Goal: Information Seeking & Learning: Understand process/instructions

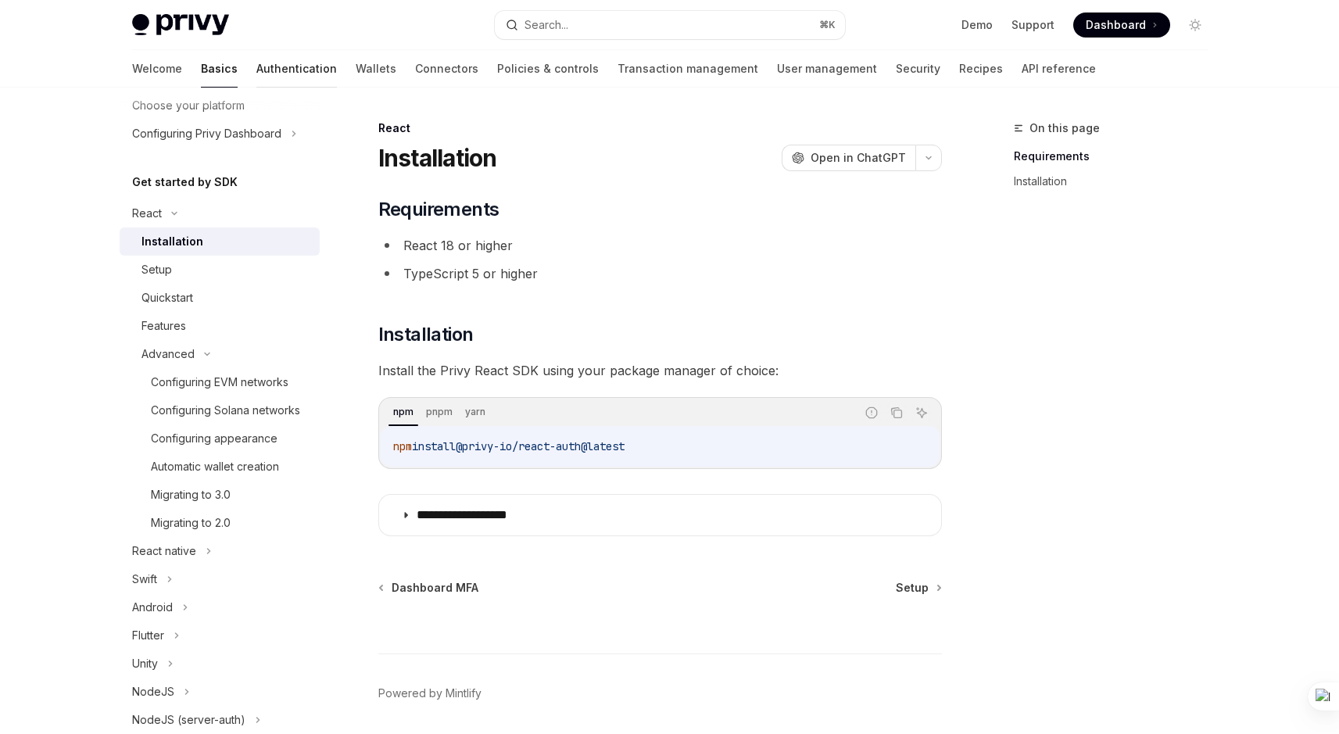
scroll to position [102, 0]
click at [256, 70] on link "Authentication" at bounding box center [296, 69] width 80 height 38
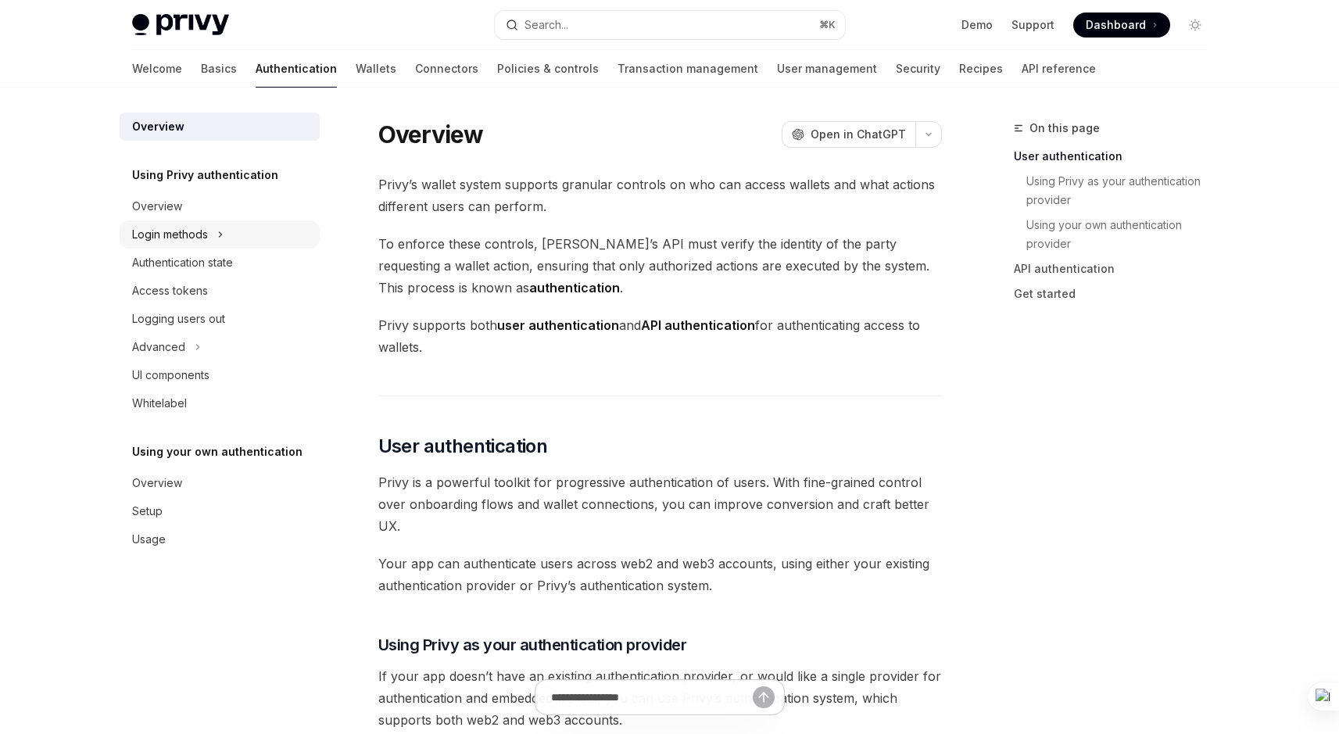
click at [214, 238] on button "Login methods" at bounding box center [220, 234] width 200 height 28
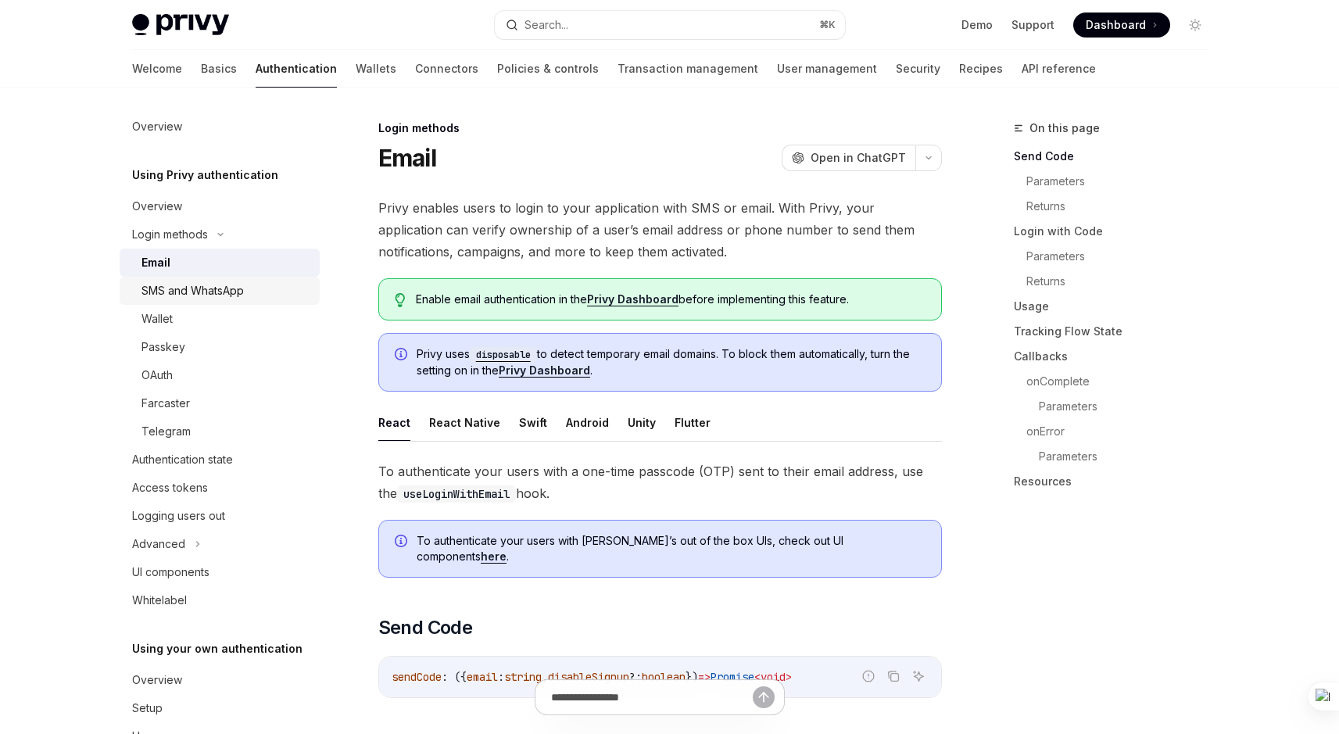
click at [202, 288] on div "SMS and WhatsApp" at bounding box center [192, 290] width 102 height 19
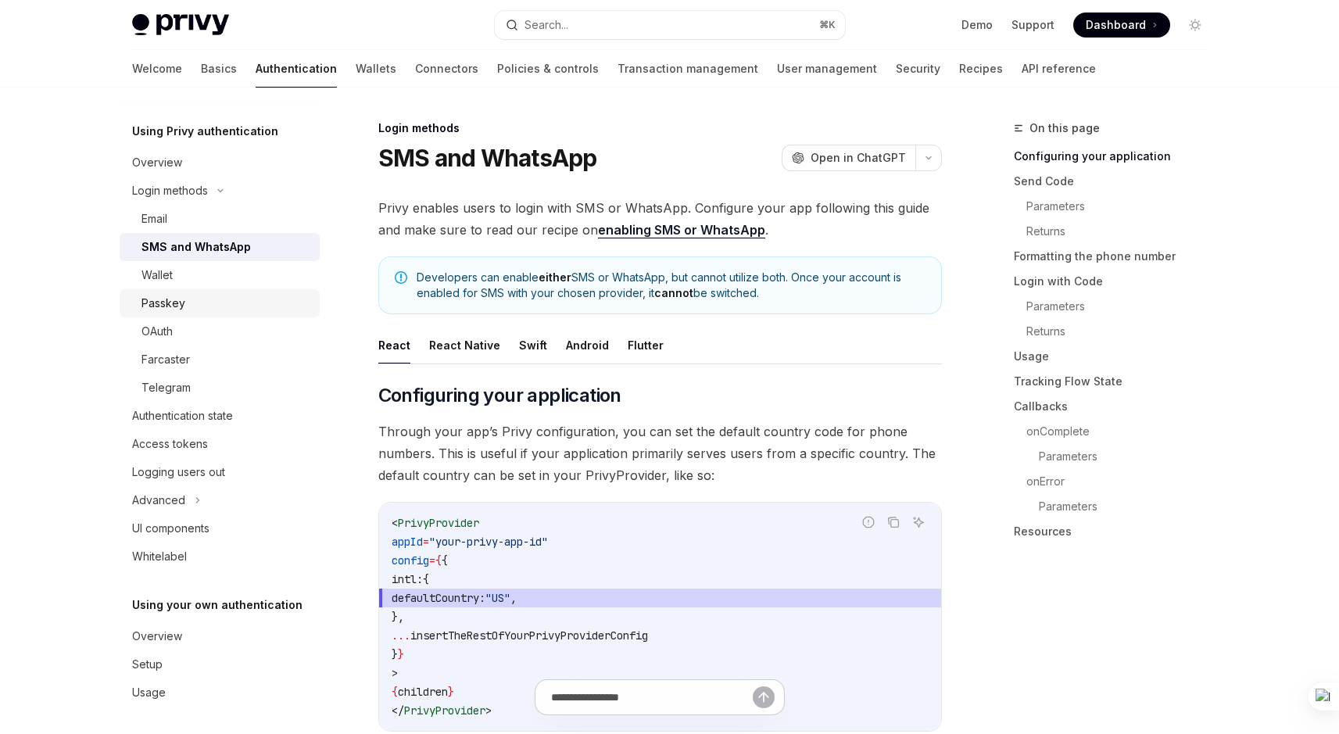
scroll to position [48, 0]
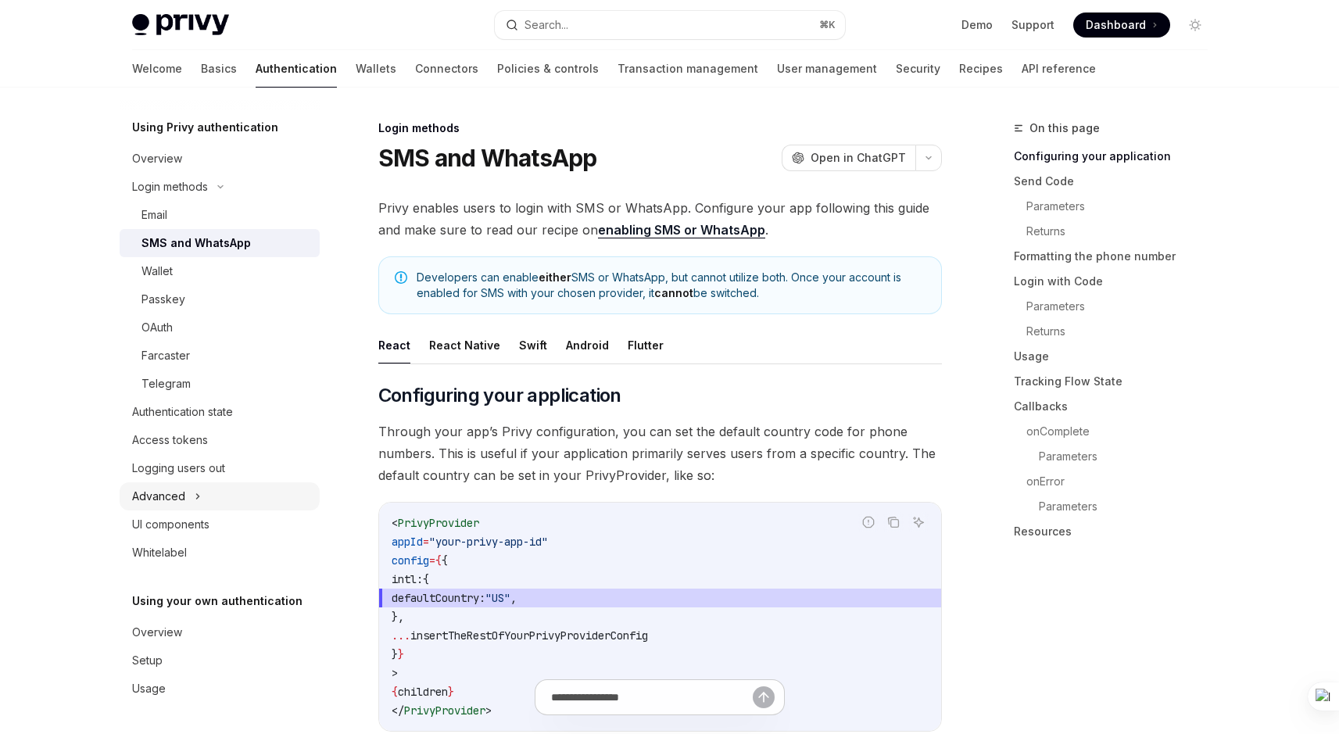
click at [195, 492] on icon at bounding box center [198, 496] width 6 height 19
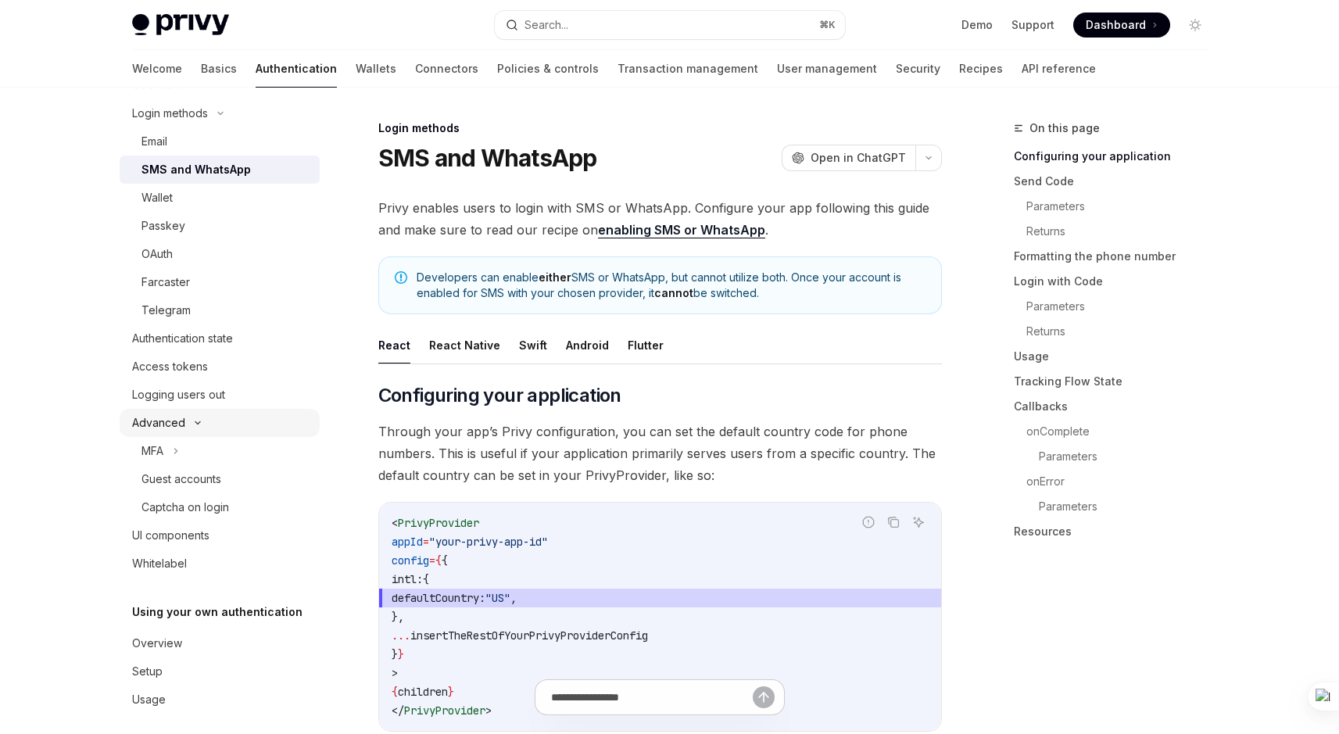
scroll to position [125, 0]
click at [182, 452] on button "MFA" at bounding box center [220, 447] width 200 height 28
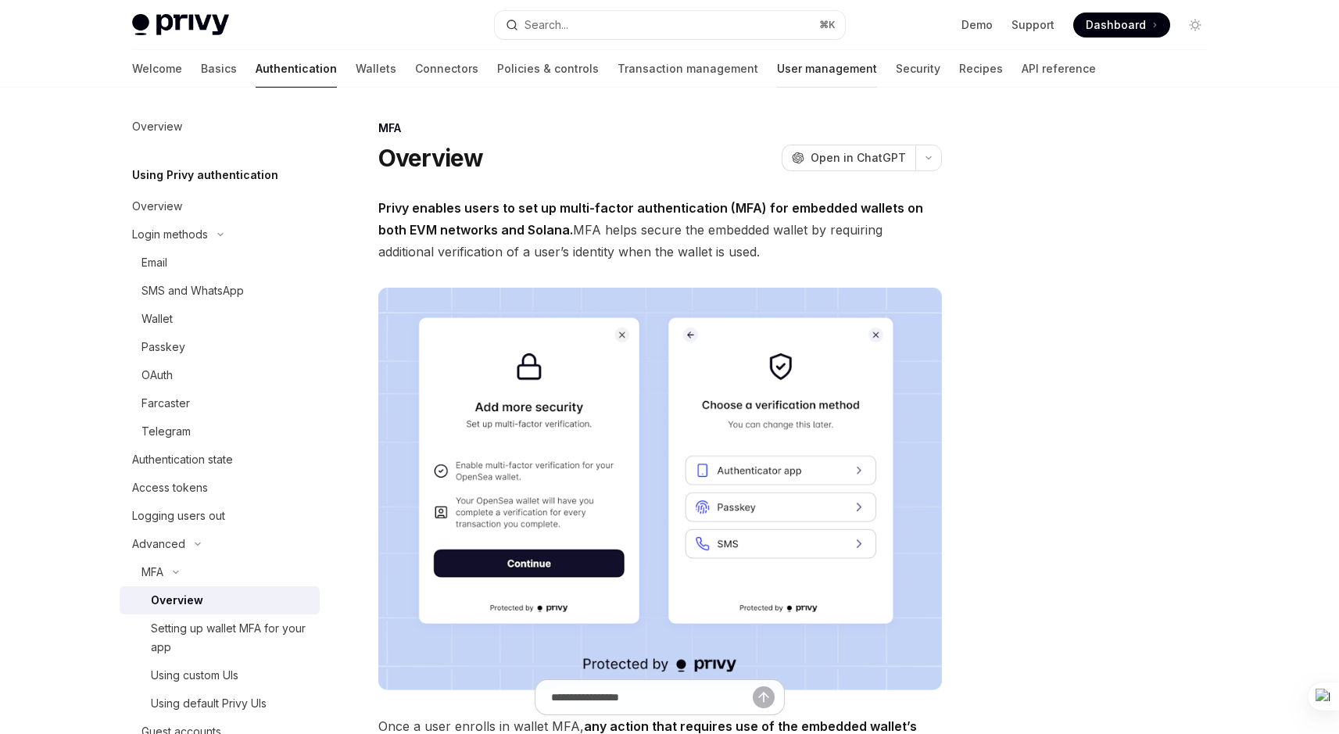
click at [777, 66] on link "User management" at bounding box center [827, 69] width 100 height 38
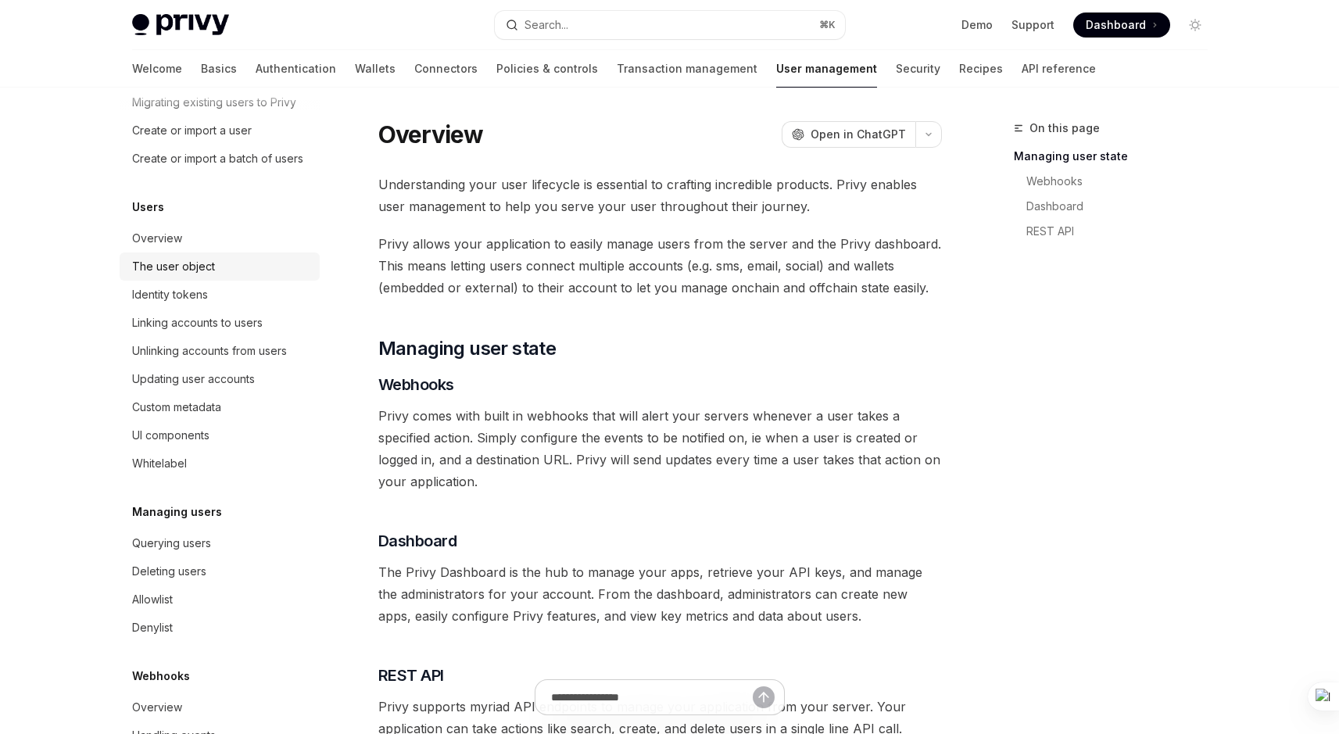
scroll to position [106, 0]
click at [244, 330] on div "Linking accounts to users" at bounding box center [197, 320] width 130 height 19
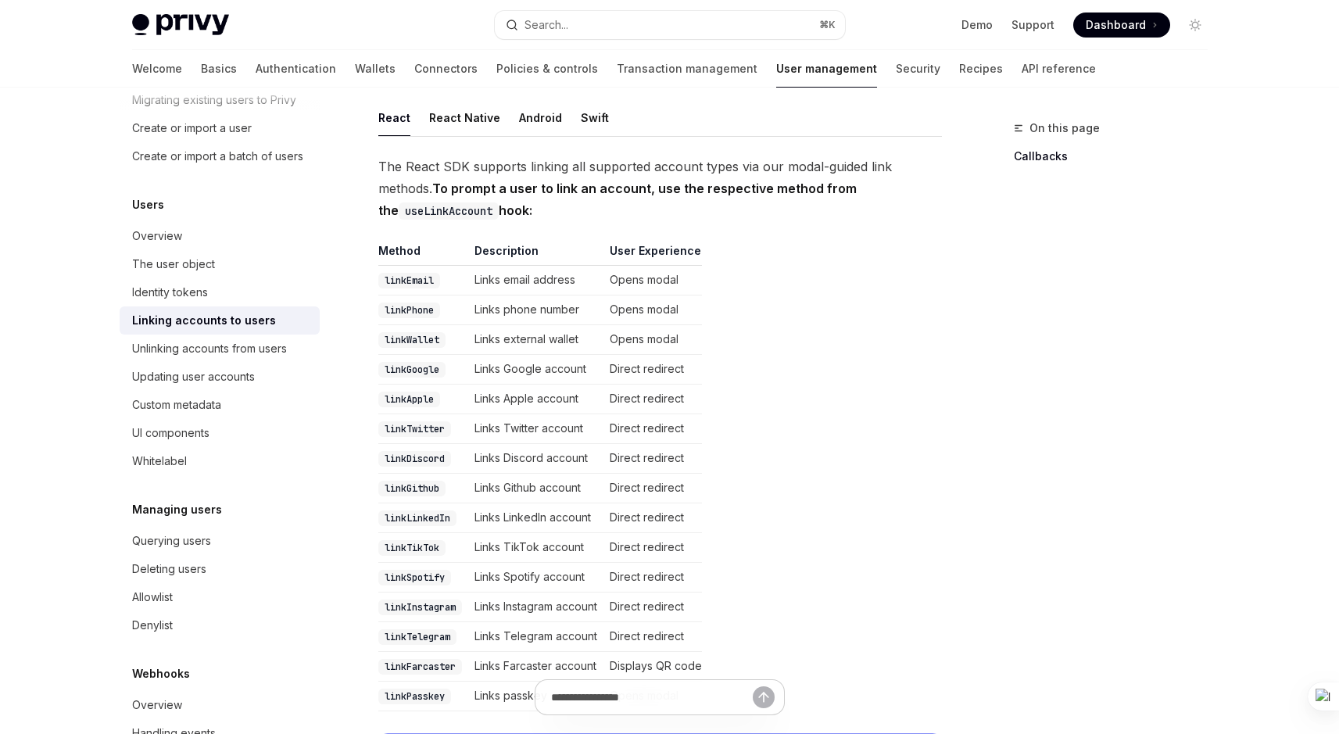
scroll to position [217, 0]
click at [419, 308] on code "linkPhone" at bounding box center [409, 310] width 62 height 16
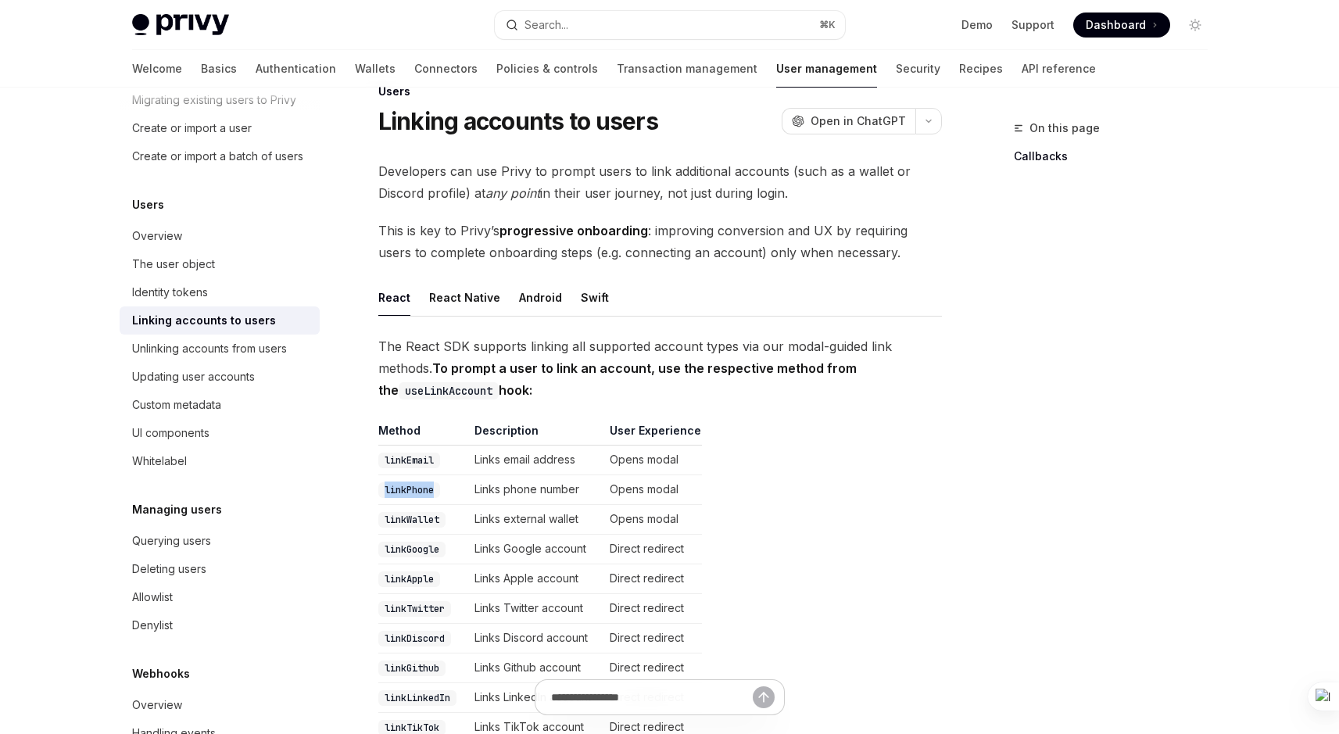
scroll to position [0, 0]
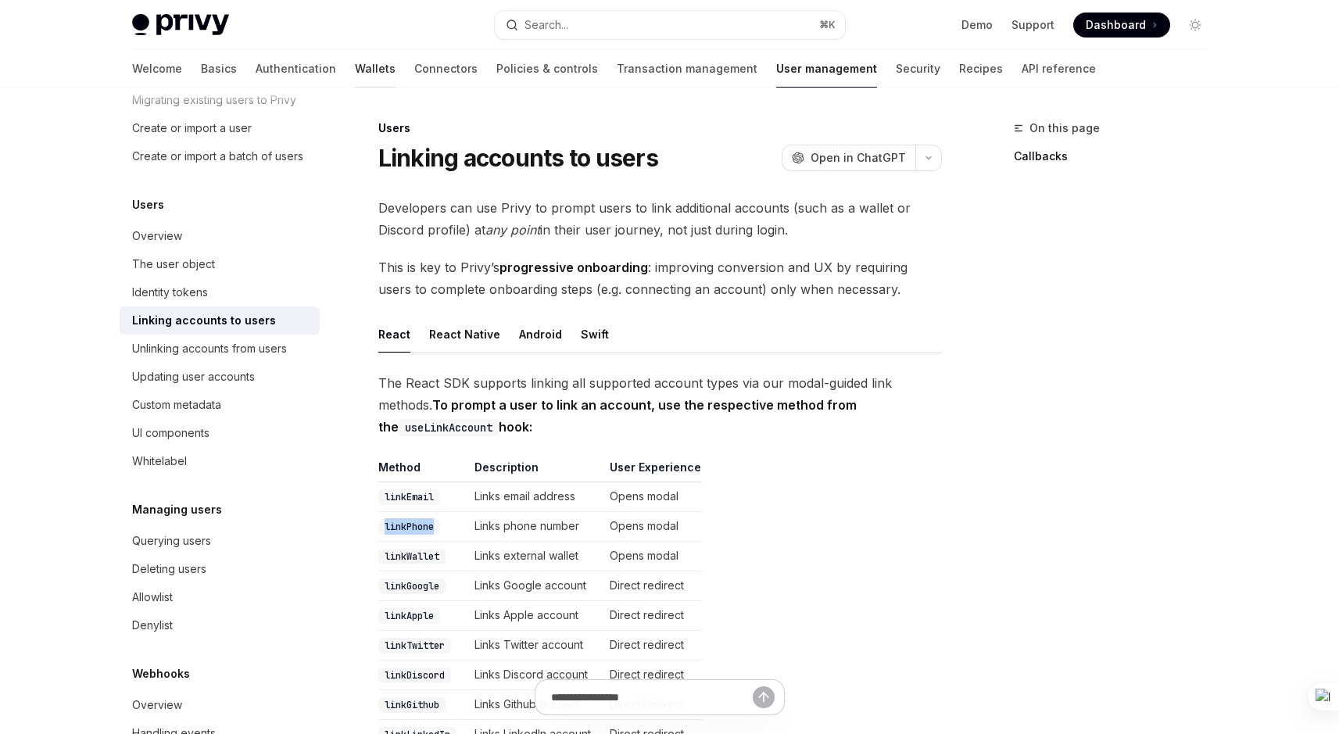
click at [355, 65] on link "Wallets" at bounding box center [375, 69] width 41 height 38
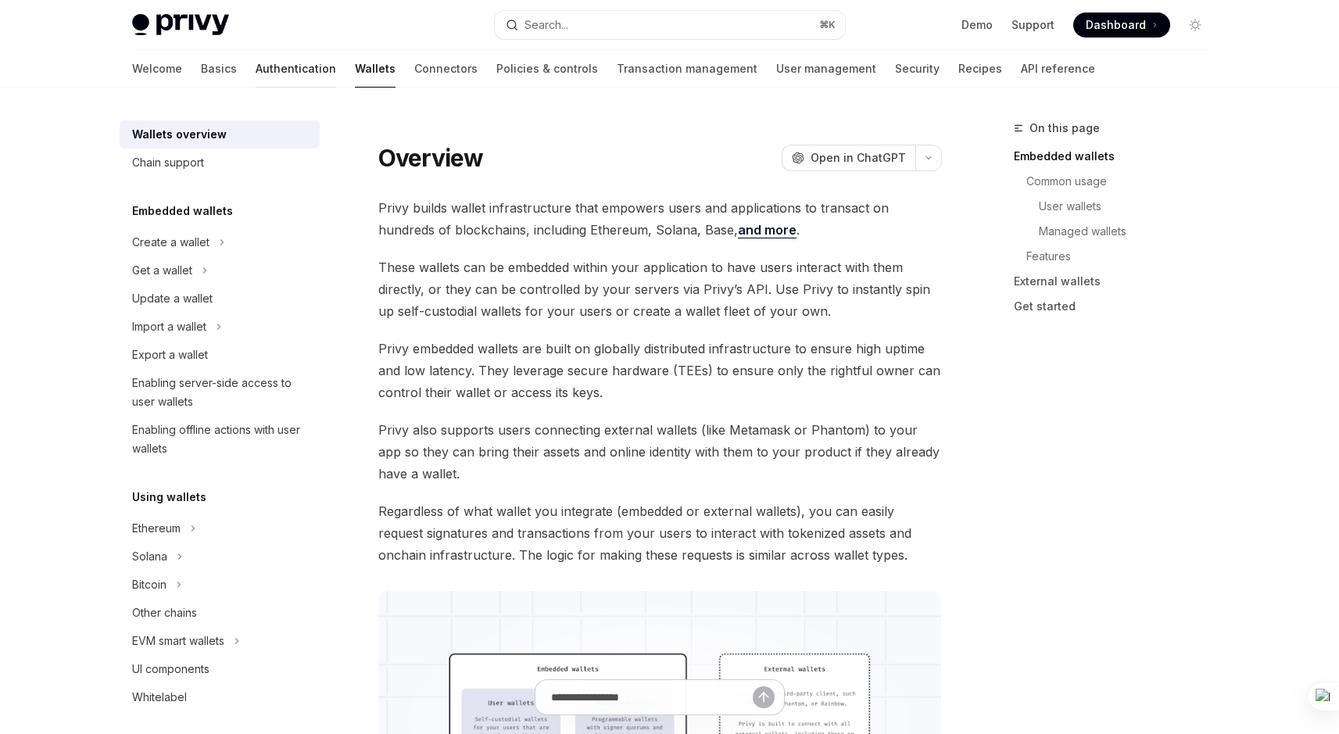
click at [256, 71] on link "Authentication" at bounding box center [296, 69] width 80 height 38
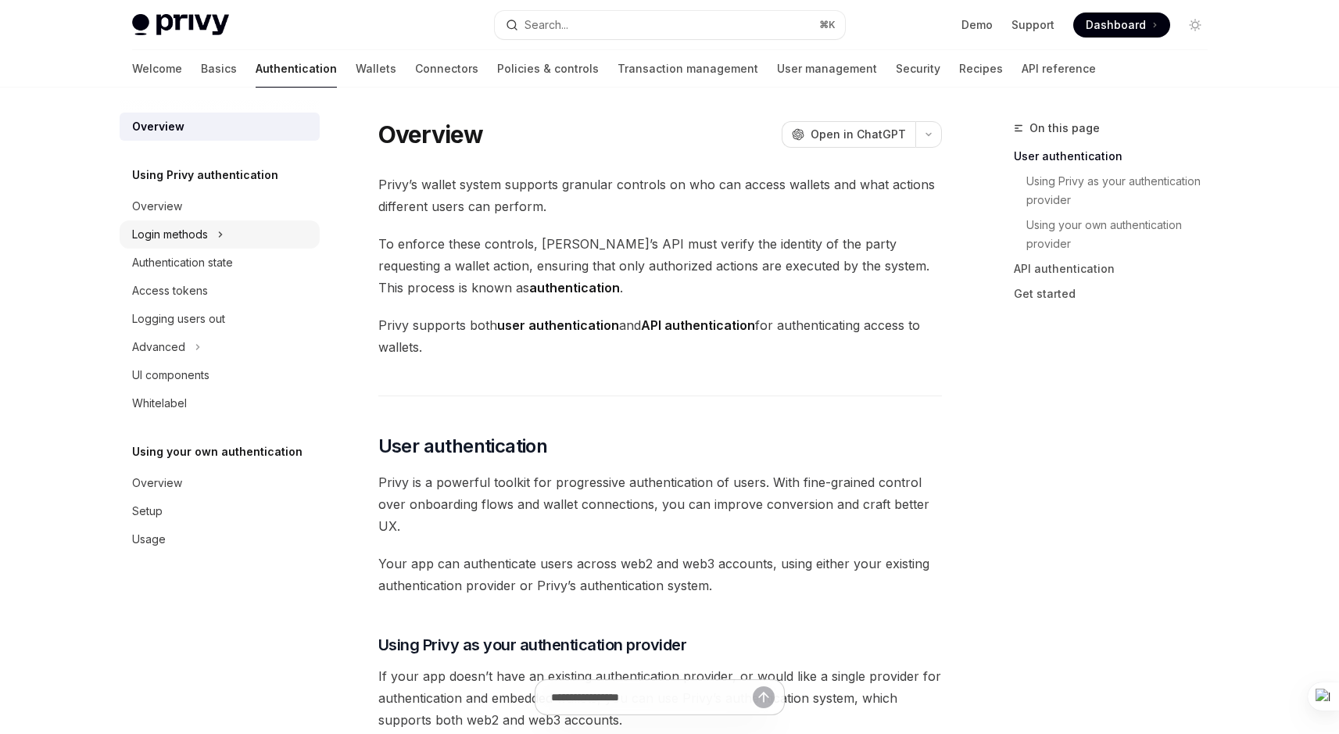
click at [229, 233] on button "Login methods" at bounding box center [220, 234] width 200 height 28
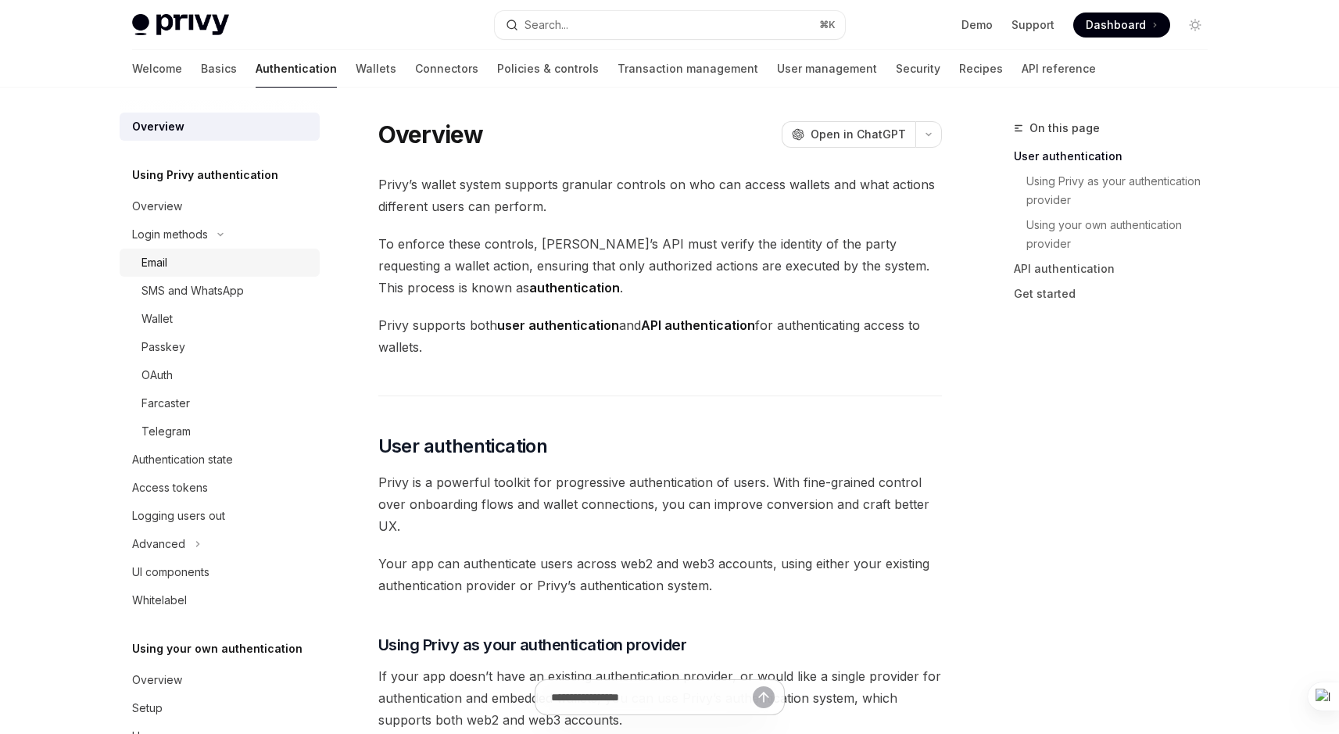
click at [208, 268] on div "Email" at bounding box center [225, 262] width 169 height 19
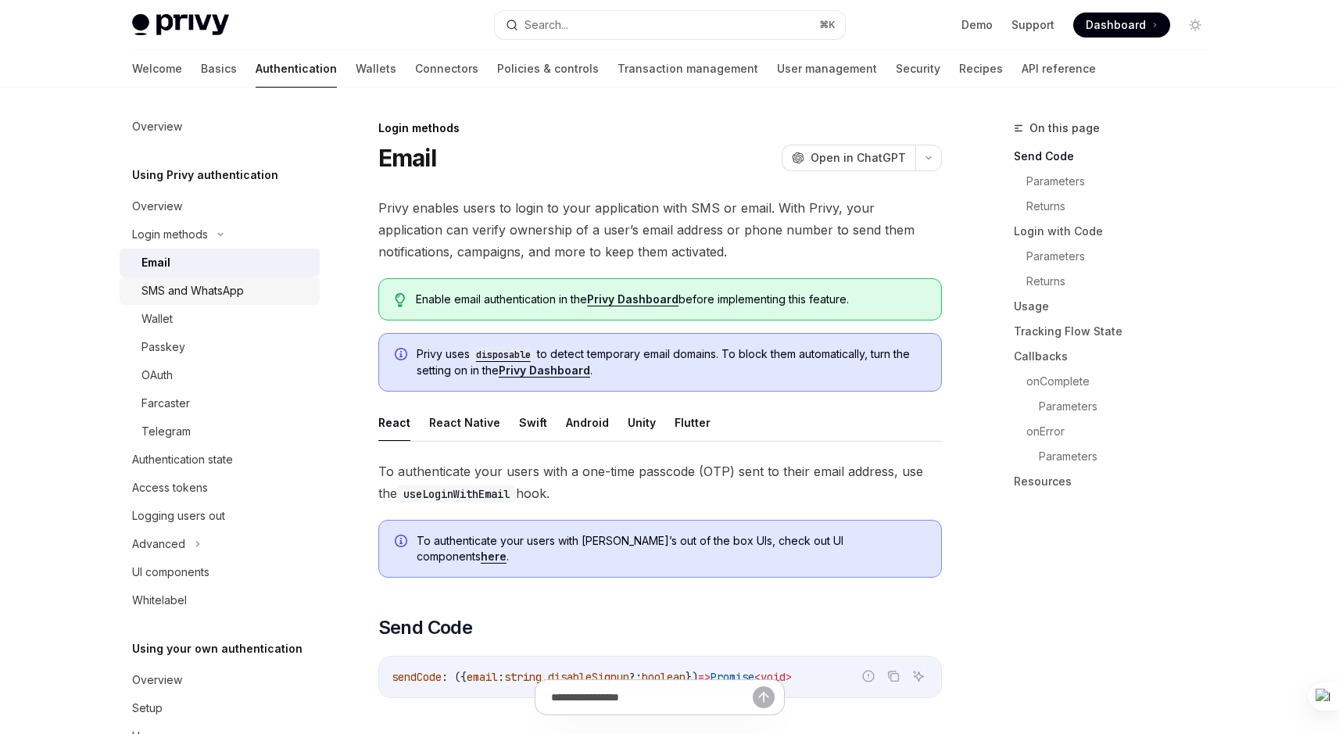
click at [184, 299] on link "SMS and WhatsApp" at bounding box center [220, 291] width 200 height 28
type textarea "*"
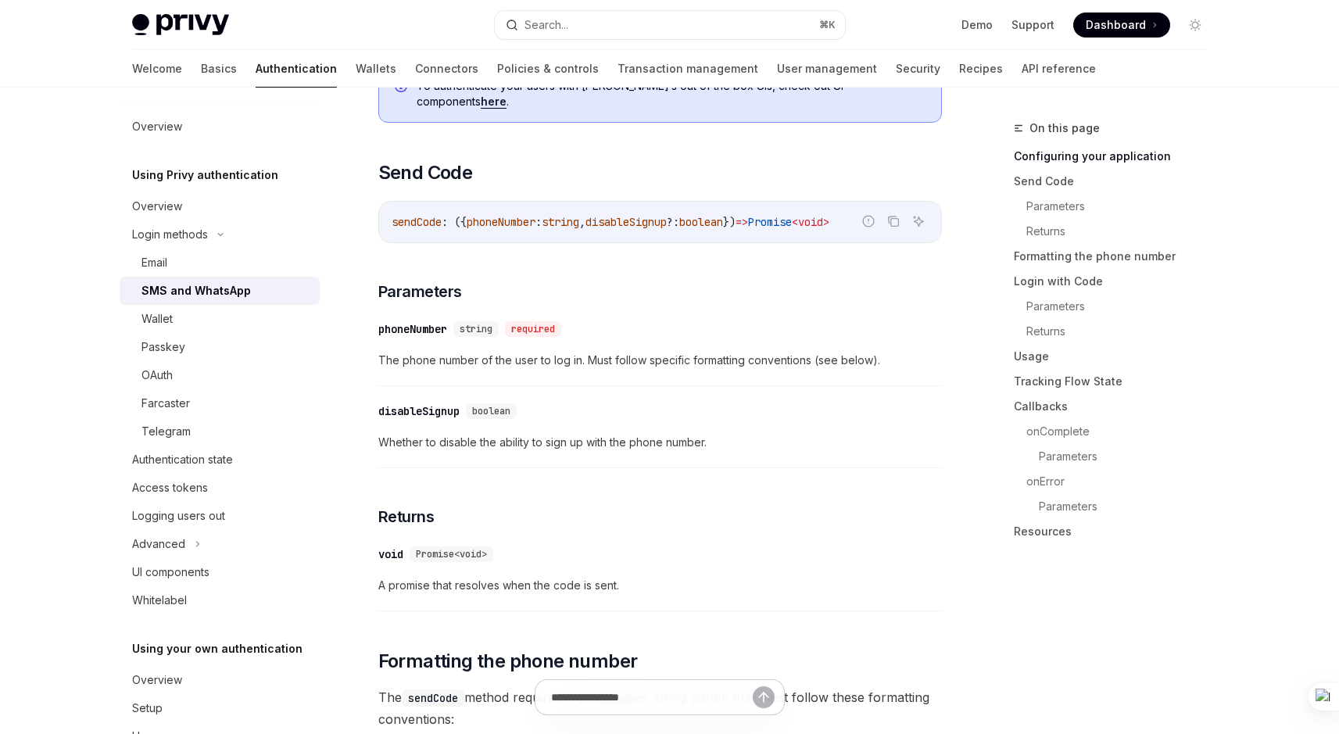
scroll to position [842, 0]
